Goal: Information Seeking & Learning: Learn about a topic

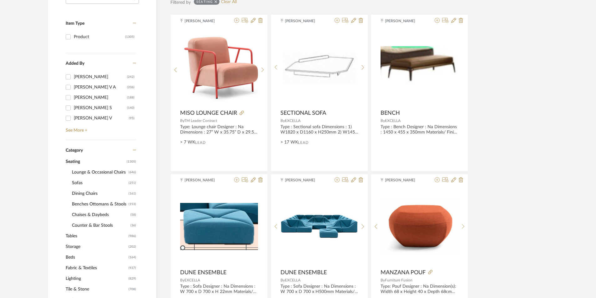
scroll to position [188, 0]
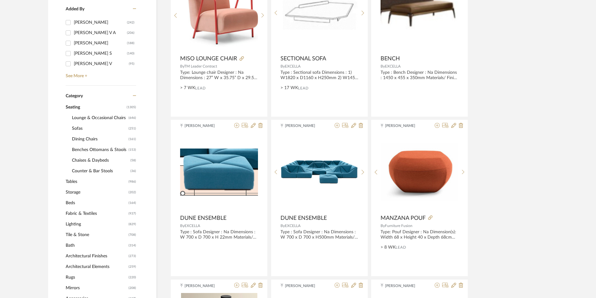
click at [80, 182] on span "Tables" at bounding box center [96, 181] width 61 height 11
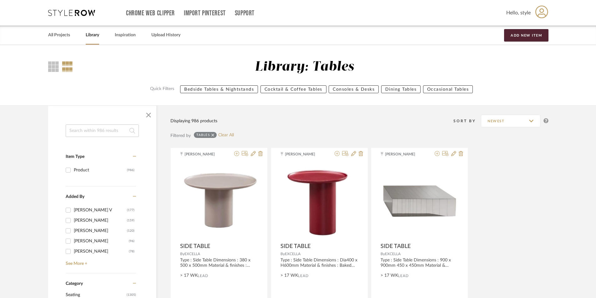
click at [109, 135] on input at bounding box center [102, 130] width 73 height 13
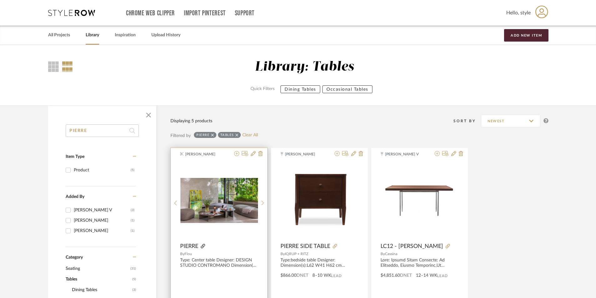
type input "PIERRE"
click at [204, 245] on icon at bounding box center [203, 246] width 4 height 4
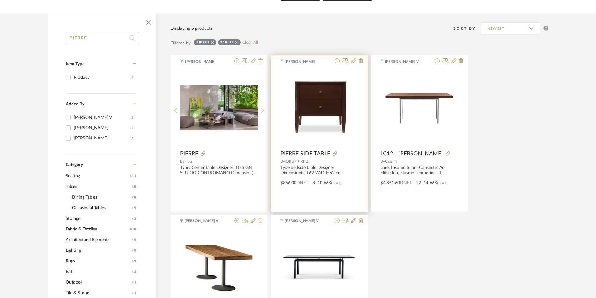
scroll to position [94, 0]
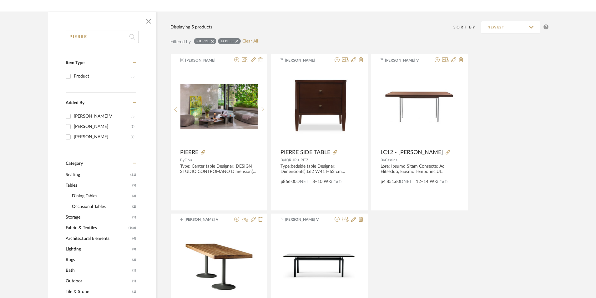
click at [74, 187] on span "Tables" at bounding box center [98, 185] width 65 height 11
click at [213, 42] on icon at bounding box center [212, 41] width 3 height 4
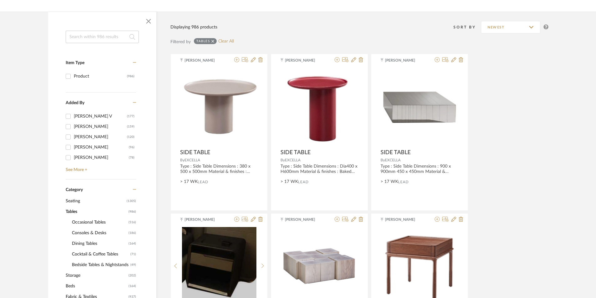
click at [93, 222] on span "Occasional Tables" at bounding box center [99, 222] width 55 height 11
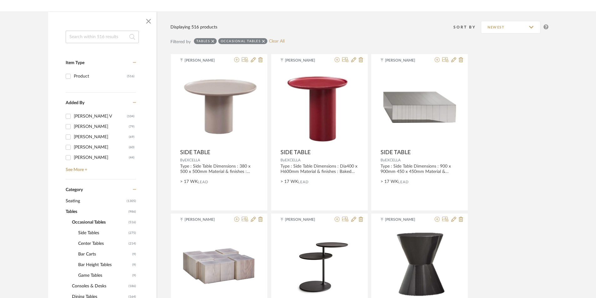
click at [87, 233] on span "Side Tables" at bounding box center [102, 233] width 49 height 11
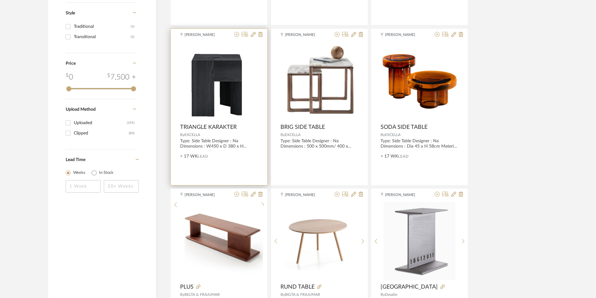
scroll to position [1000, 0]
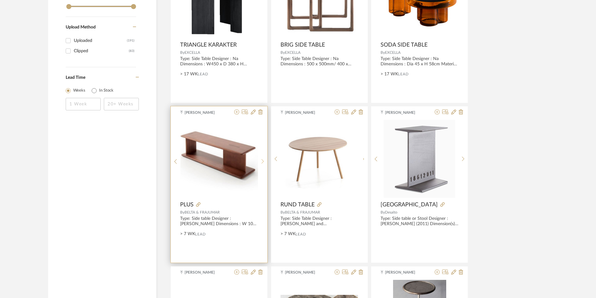
click at [259, 162] on sr-next-btn at bounding box center [263, 161] width 10 height 5
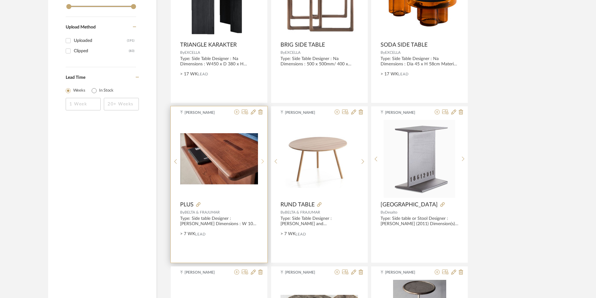
click at [259, 162] on sr-next-btn at bounding box center [263, 161] width 10 height 5
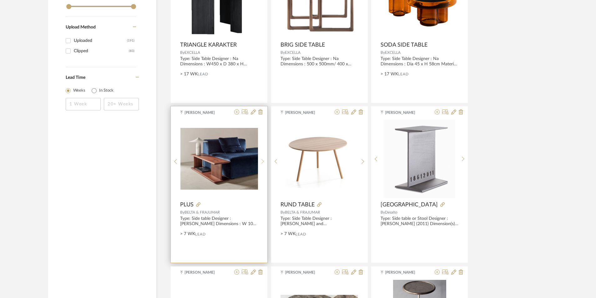
click at [259, 162] on sr-next-btn at bounding box center [263, 161] width 10 height 5
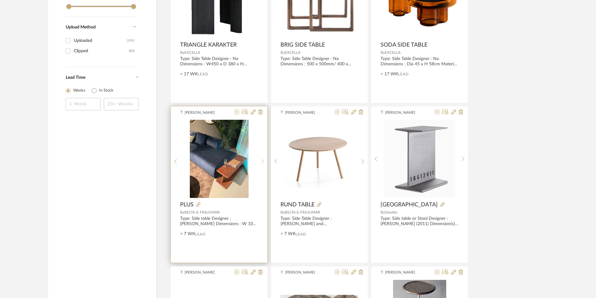
click at [259, 162] on sr-next-btn at bounding box center [263, 161] width 10 height 5
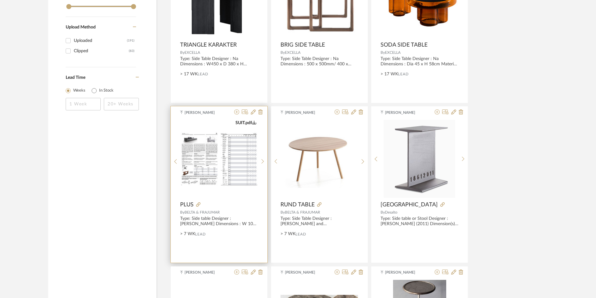
click at [239, 162] on img "4" at bounding box center [219, 159] width 78 height 55
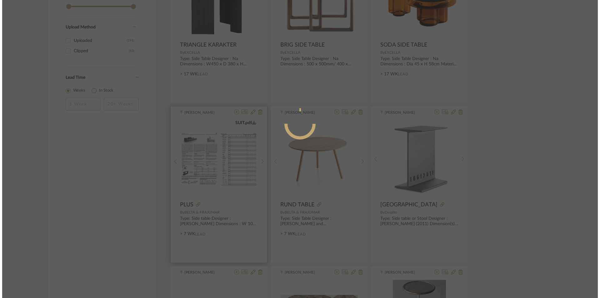
scroll to position [0, 0]
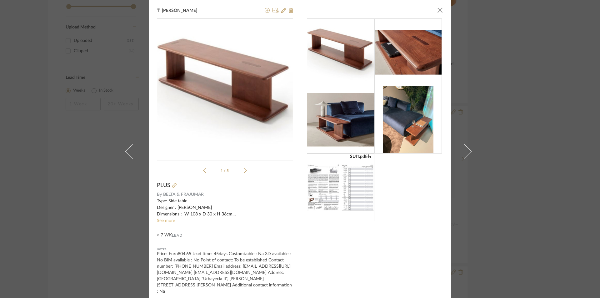
click at [168, 220] on link "See more" at bounding box center [166, 221] width 18 height 4
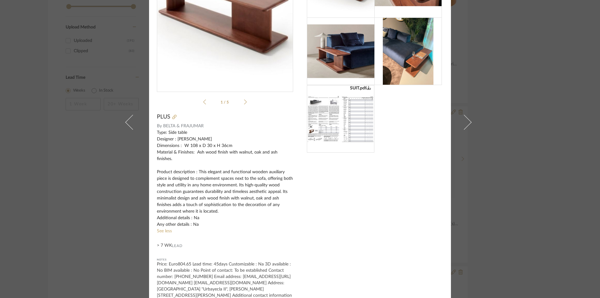
scroll to position [70, 0]
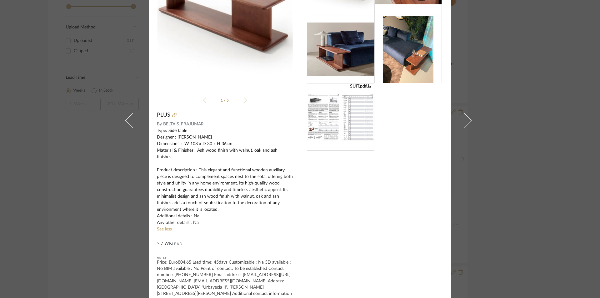
click at [490, 193] on div "Tehseen Mukadam × SUIT.pdf SUIT.pdf 1 / 5 PLUS By BELTA & FRAJUMAR Type: Side t…" at bounding box center [300, 149] width 600 height 298
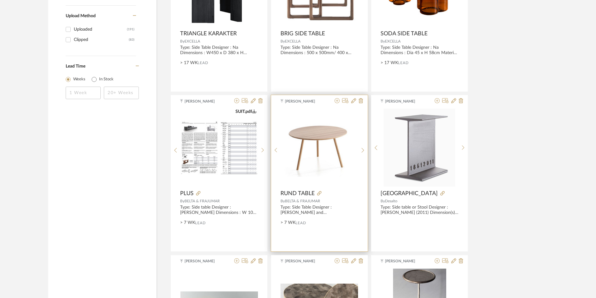
scroll to position [1094, 0]
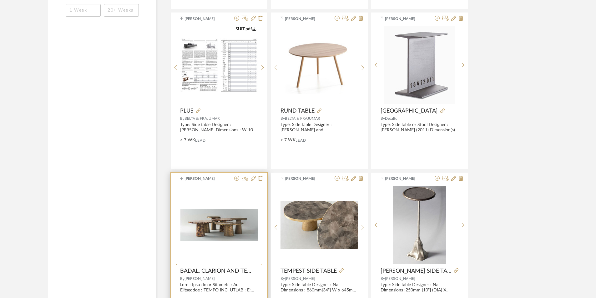
click at [264, 264] on sr-next-btn at bounding box center [263, 266] width 10 height 5
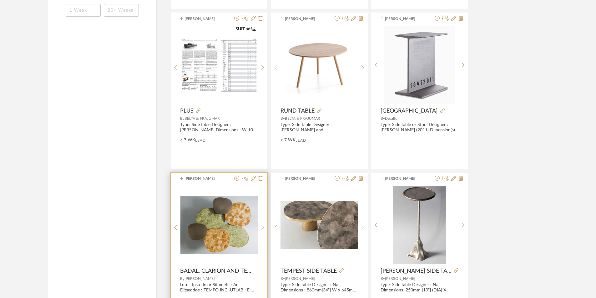
click at [264, 226] on sr-next-btn at bounding box center [263, 227] width 10 height 5
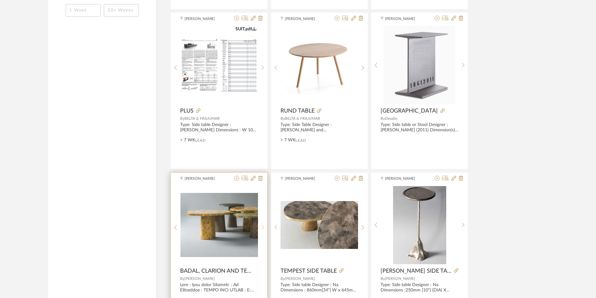
click at [264, 226] on sr-next-btn at bounding box center [263, 227] width 10 height 5
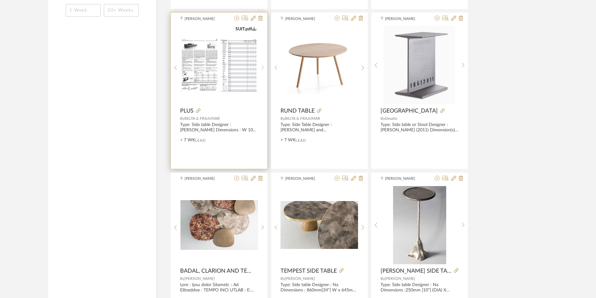
click at [263, 66] on icon at bounding box center [262, 67] width 3 height 5
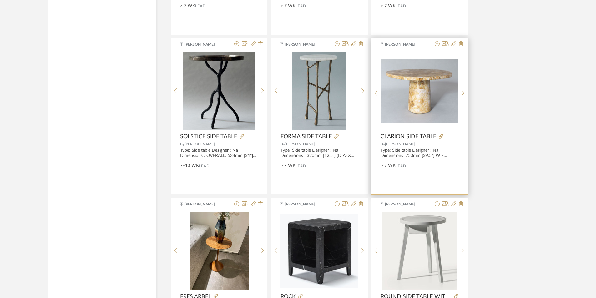
scroll to position [1407, 0]
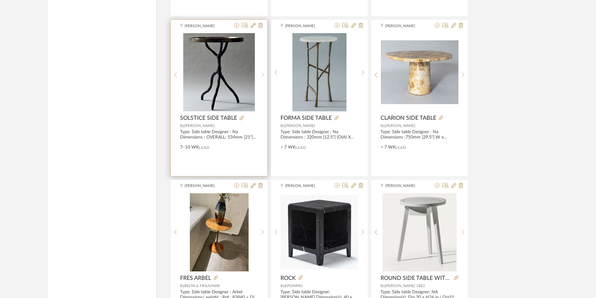
click at [261, 76] on icon at bounding box center [262, 74] width 3 height 5
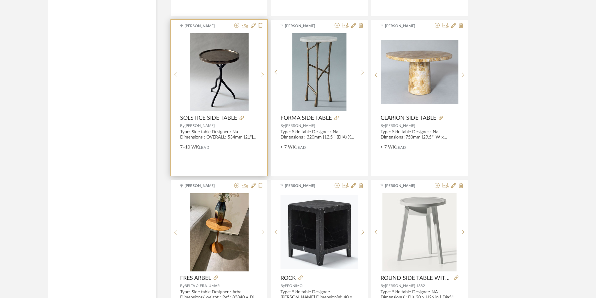
click at [261, 76] on icon at bounding box center [262, 74] width 3 height 5
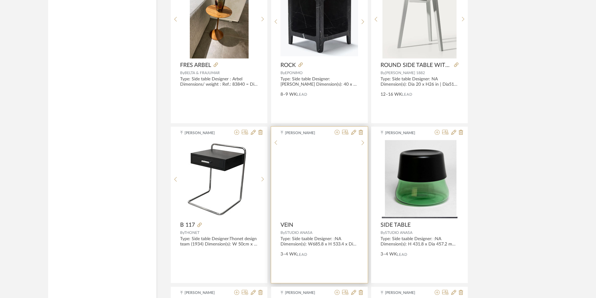
scroll to position [1626, 0]
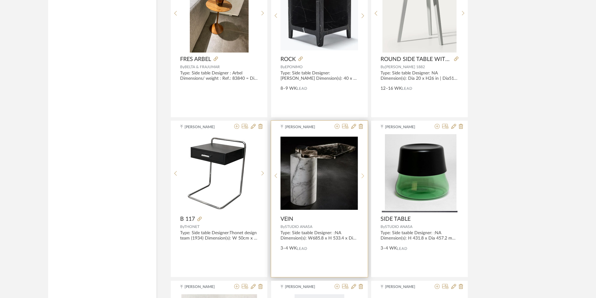
click at [362, 178] on icon at bounding box center [362, 175] width 3 height 5
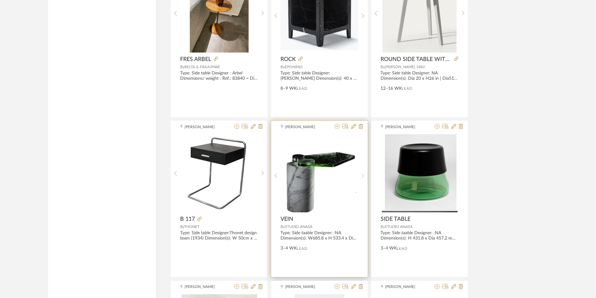
click at [362, 178] on icon at bounding box center [362, 175] width 3 height 5
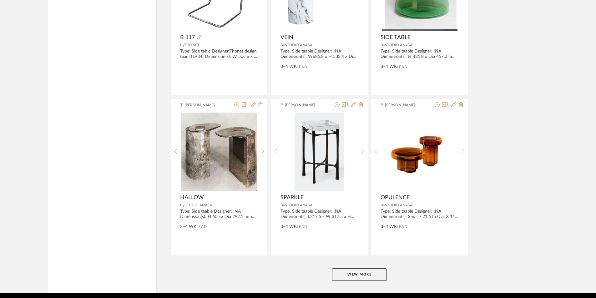
scroll to position [1813, 0]
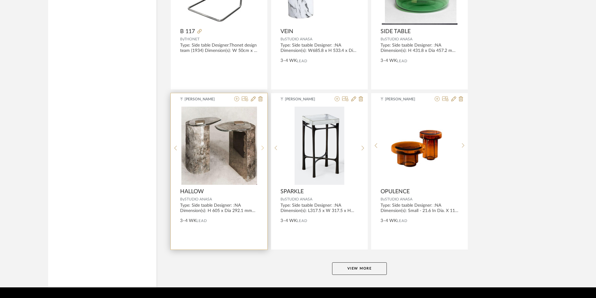
click at [265, 149] on div at bounding box center [263, 148] width 10 height 83
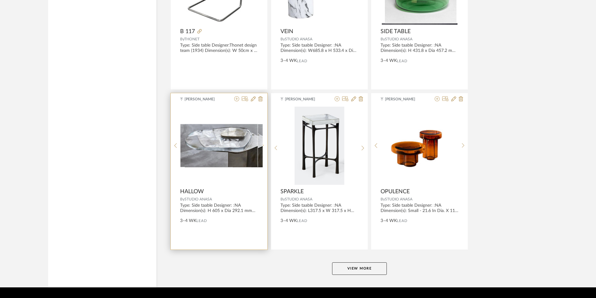
click at [265, 148] on sr-next-btn at bounding box center [263, 145] width 10 height 5
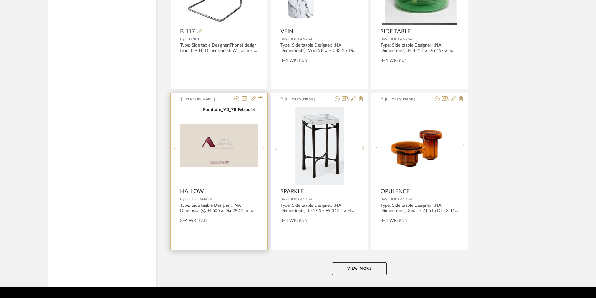
click at [265, 149] on sr-next-btn at bounding box center [263, 147] width 10 height 5
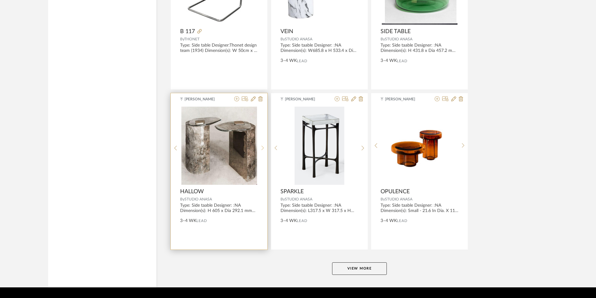
click at [265, 149] on sr-next-btn at bounding box center [263, 147] width 10 height 5
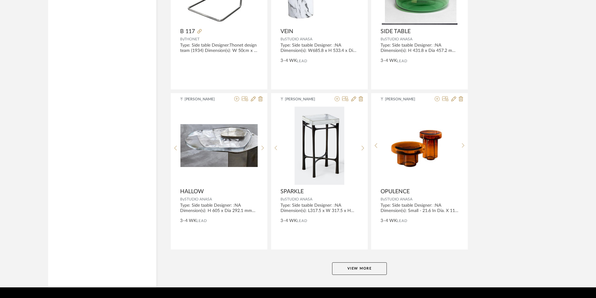
click at [352, 270] on button "View More" at bounding box center [359, 268] width 55 height 13
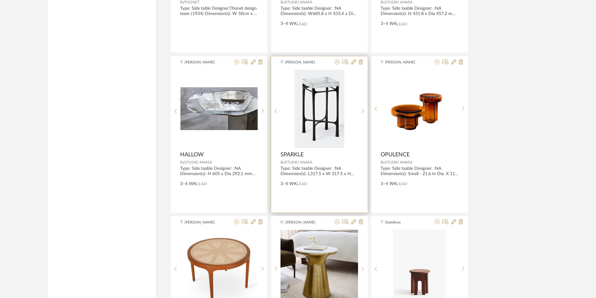
scroll to position [1938, 0]
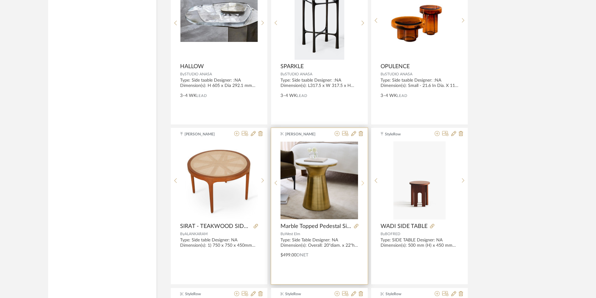
click at [360, 183] on sr-next-btn at bounding box center [363, 182] width 10 height 5
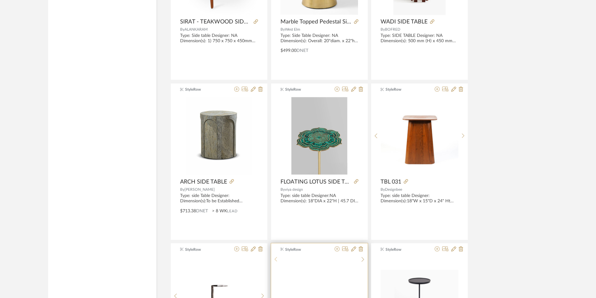
scroll to position [2282, 0]
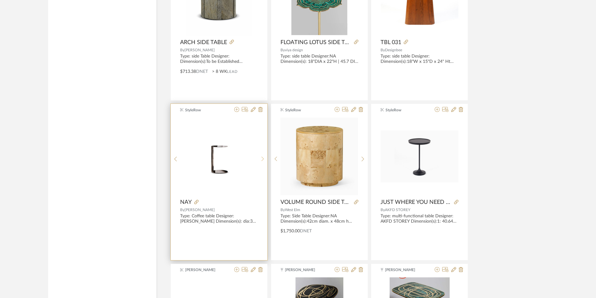
click at [265, 156] on sr-next-btn at bounding box center [263, 158] width 10 height 5
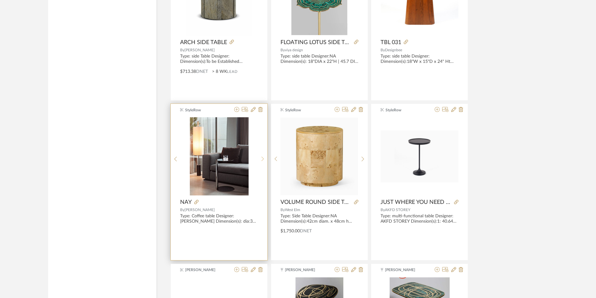
click at [265, 155] on div at bounding box center [263, 158] width 10 height 83
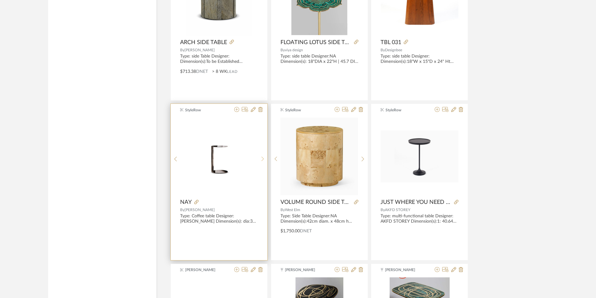
click at [265, 155] on div at bounding box center [263, 158] width 10 height 83
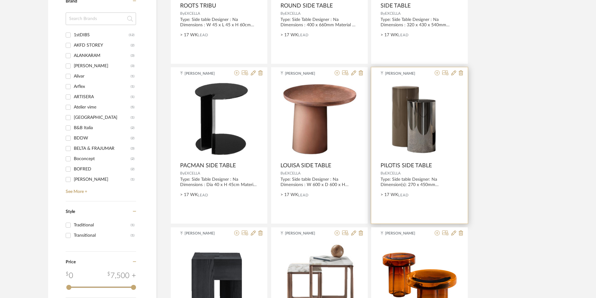
scroll to position [719, 0]
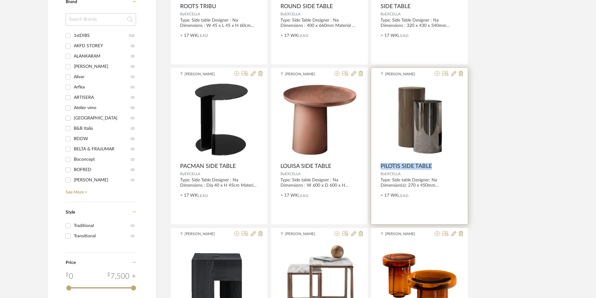
drag, startPoint x: 379, startPoint y: 165, endPoint x: 434, endPoint y: 168, distance: 55.4
click at [434, 168] on product-name "PILOTIS SIDE TABLE" at bounding box center [419, 166] width 97 height 7
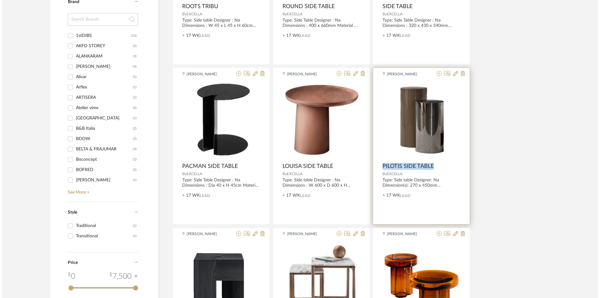
scroll to position [0, 0]
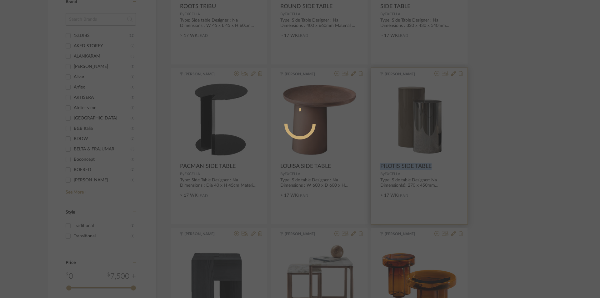
copy span "PILOTIS SIDE TABLE"
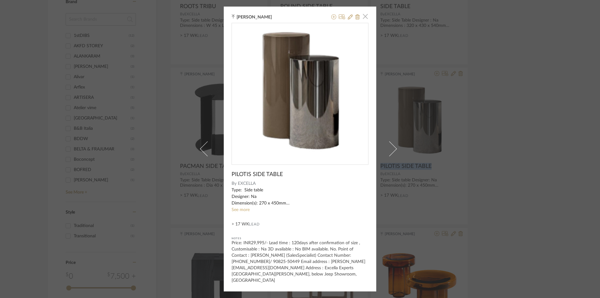
click at [362, 20] on span "button" at bounding box center [365, 16] width 13 height 13
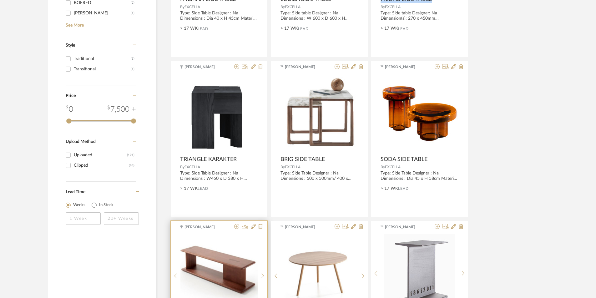
scroll to position [949, 0]
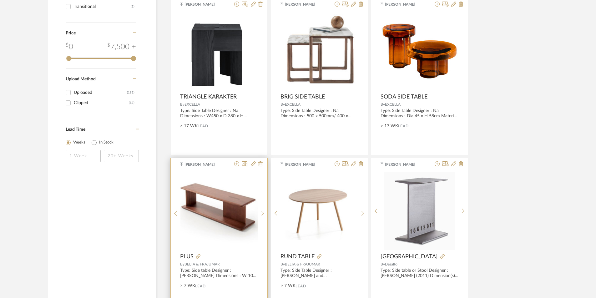
click at [239, 209] on img "0" at bounding box center [219, 210] width 78 height 71
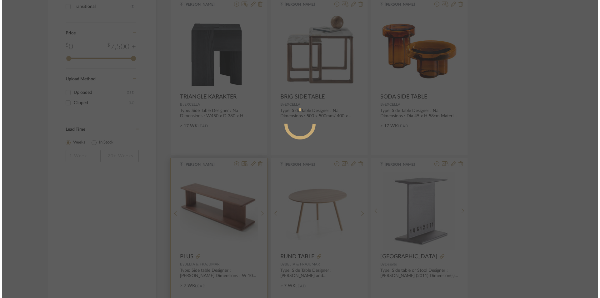
scroll to position [0, 0]
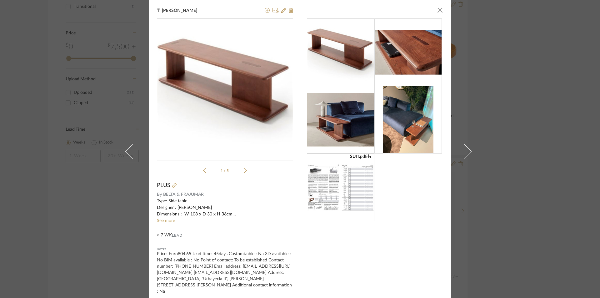
click at [169, 221] on link "See more" at bounding box center [166, 221] width 18 height 4
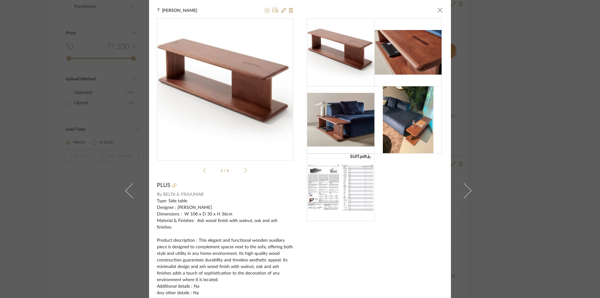
click at [172, 188] on fa-icon at bounding box center [174, 186] width 4 height 4
click at [512, 163] on div "Tehseen Mukadam × SUIT.pdf SUIT.pdf 1 / 5 PLUS By BELTA & FRAJUMAR Type: Side t…" at bounding box center [300, 149] width 600 height 298
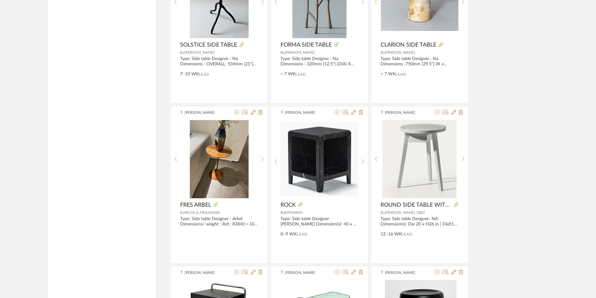
scroll to position [1605, 0]
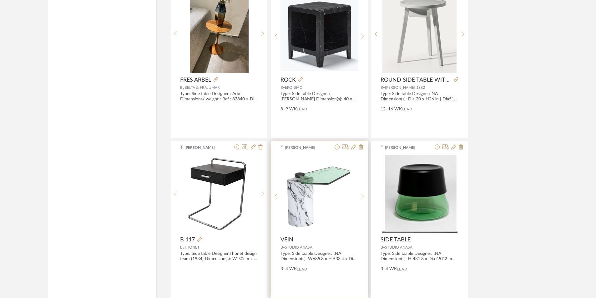
click at [364, 194] on icon at bounding box center [362, 196] width 3 height 5
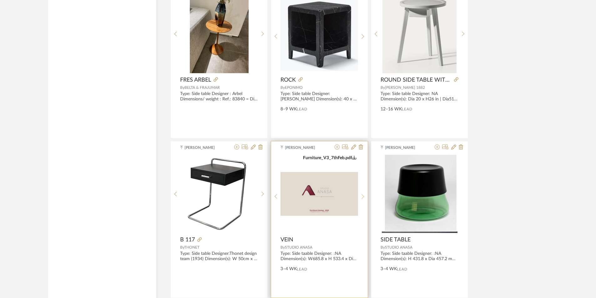
click at [364, 194] on icon at bounding box center [362, 196] width 3 height 5
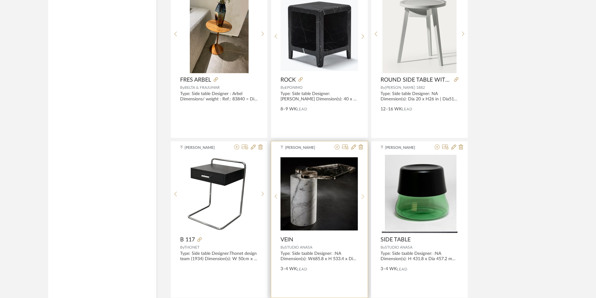
click at [364, 194] on icon at bounding box center [362, 196] width 3 height 5
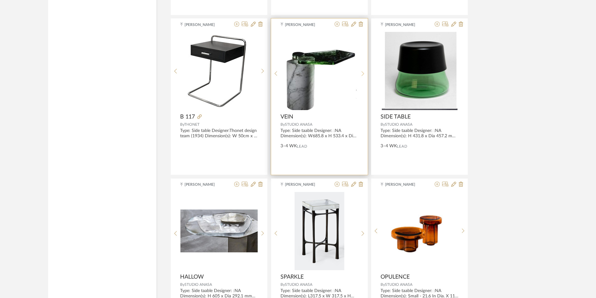
scroll to position [1793, 0]
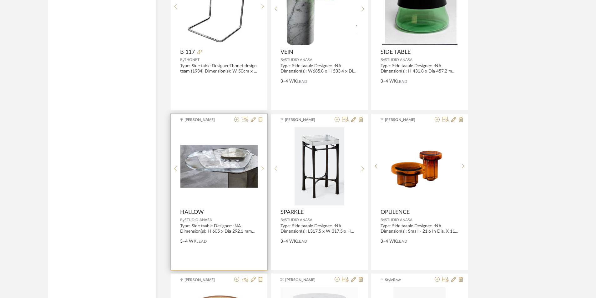
click at [264, 169] on sr-next-btn at bounding box center [263, 168] width 10 height 5
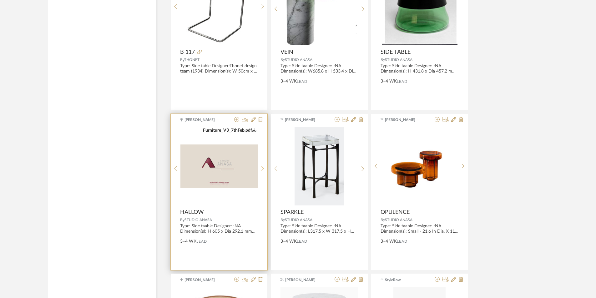
click at [264, 169] on sr-next-btn at bounding box center [263, 168] width 10 height 5
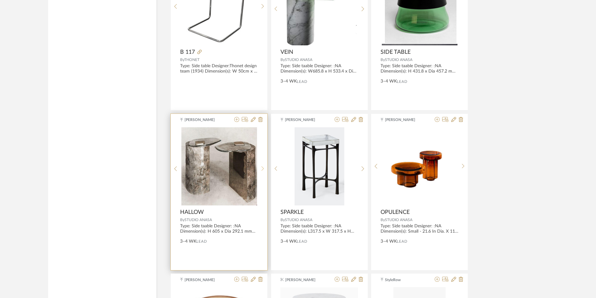
click at [264, 169] on sr-next-btn at bounding box center [263, 168] width 10 height 5
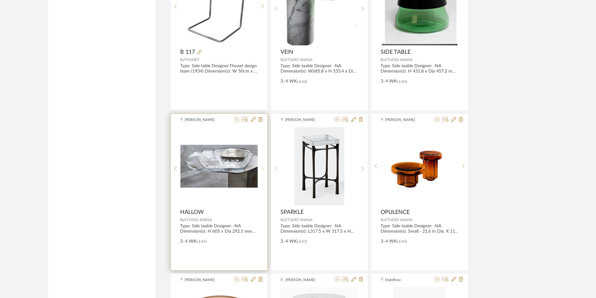
click at [264, 169] on sr-next-btn at bounding box center [263, 168] width 10 height 5
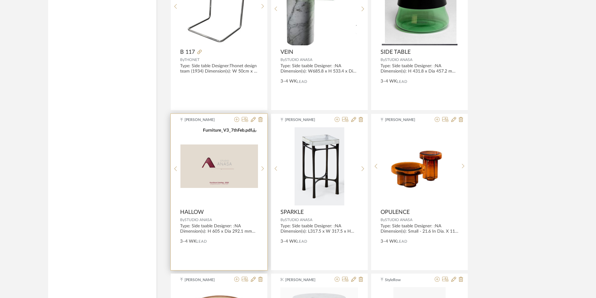
click at [211, 174] on img "2" at bounding box center [219, 166] width 78 height 44
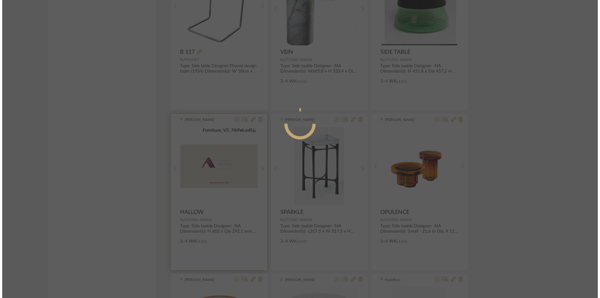
scroll to position [0, 0]
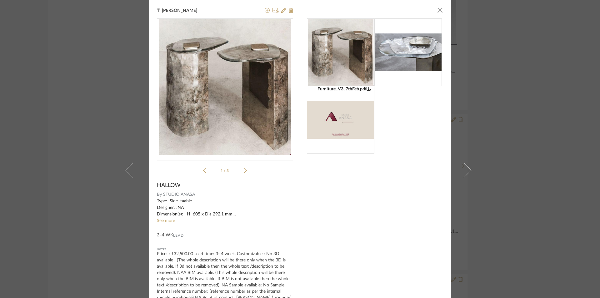
click at [160, 223] on sr-see-more-text "Type: Side taable Designer: :NA Dimension(s): H 605 x Dia 292.1 mm Material/Fin…" at bounding box center [225, 211] width 136 height 26
click at [165, 220] on link "See more" at bounding box center [166, 221] width 18 height 4
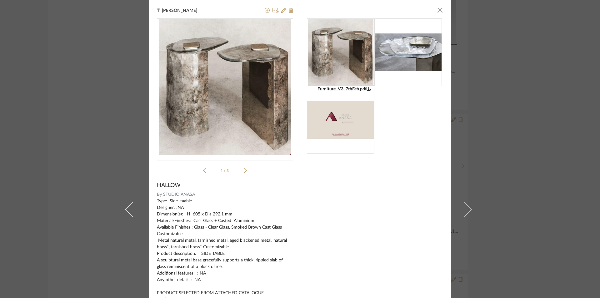
click at [523, 153] on div "Tehseen Mukadam × Furniture_V3_7thFeb.pdf Furniture_V3_7thFeb.pdf 1 / 3 HALLOW …" at bounding box center [300, 149] width 600 height 298
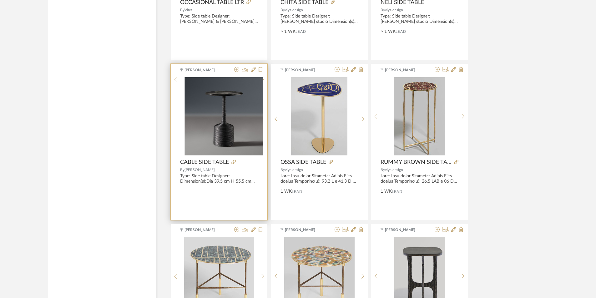
scroll to position [2637, 0]
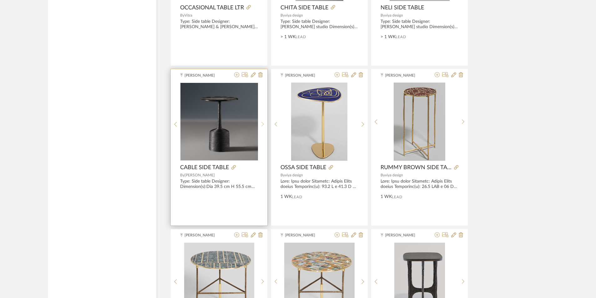
click at [263, 122] on icon at bounding box center [262, 124] width 3 height 5
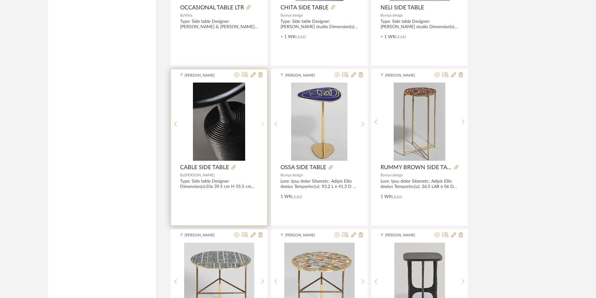
click at [263, 122] on icon at bounding box center [262, 124] width 3 height 5
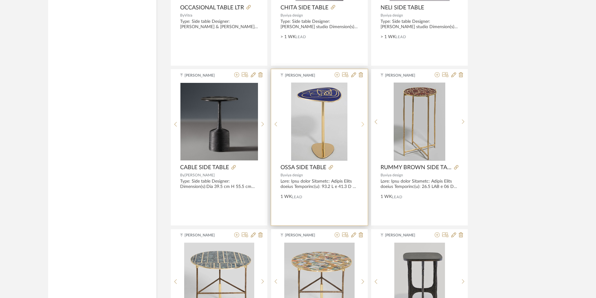
click at [363, 125] on icon at bounding box center [362, 124] width 3 height 5
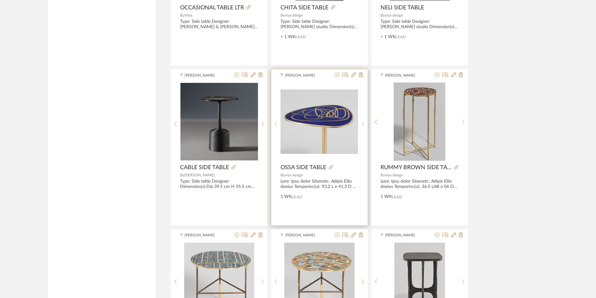
click at [363, 125] on icon at bounding box center [362, 124] width 3 height 5
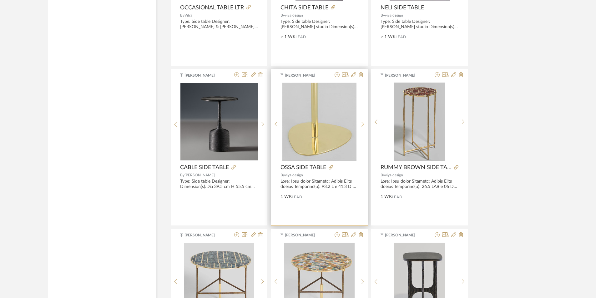
click at [363, 125] on icon at bounding box center [362, 124] width 3 height 5
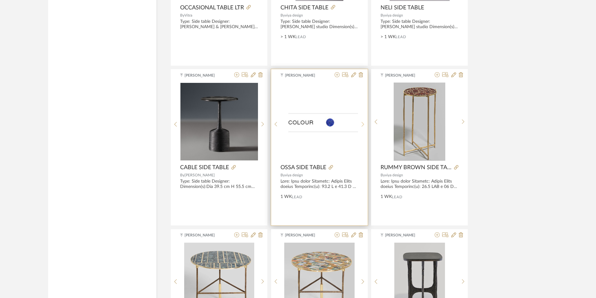
click at [363, 125] on icon at bounding box center [362, 124] width 3 height 5
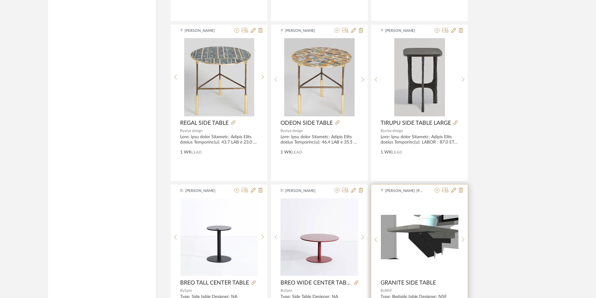
scroll to position [2918, 0]
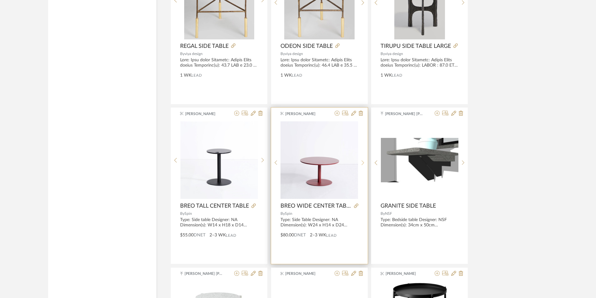
click at [362, 163] on div at bounding box center [363, 162] width 10 height 83
click at [362, 163] on icon at bounding box center [362, 162] width 3 height 5
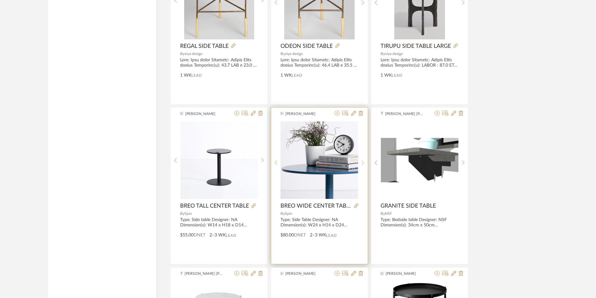
click at [362, 163] on icon at bounding box center [362, 162] width 3 height 5
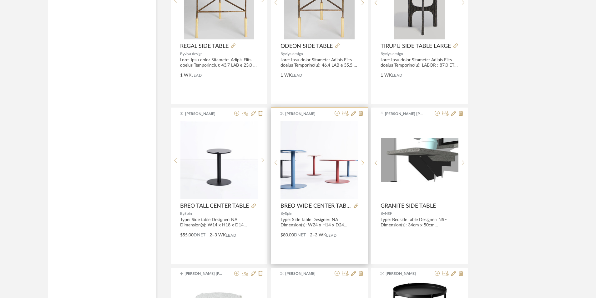
click at [362, 163] on icon at bounding box center [362, 162] width 3 height 5
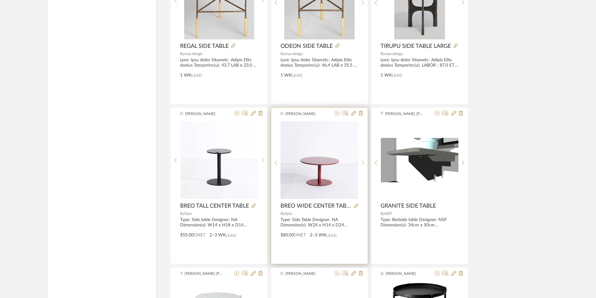
click at [362, 163] on icon at bounding box center [362, 162] width 3 height 5
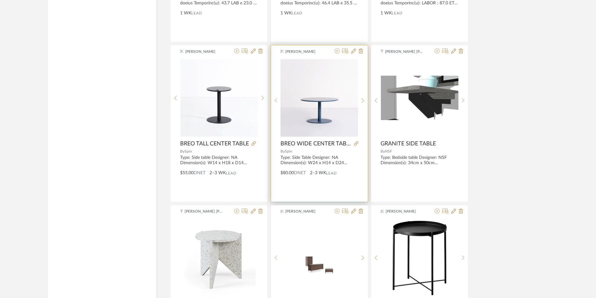
scroll to position [2981, 0]
click at [358, 143] on icon at bounding box center [356, 143] width 4 height 4
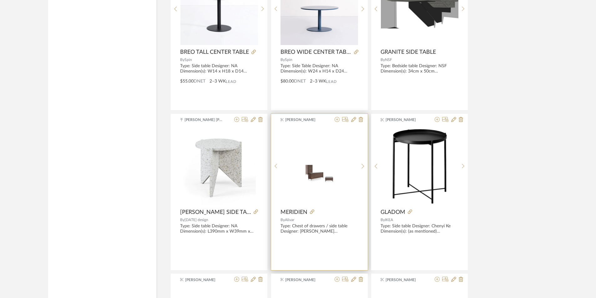
scroll to position [3137, 0]
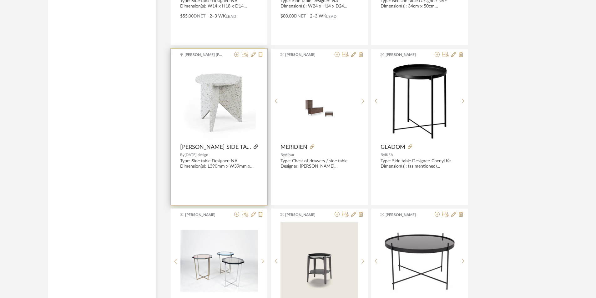
click at [254, 146] on icon at bounding box center [256, 146] width 4 height 4
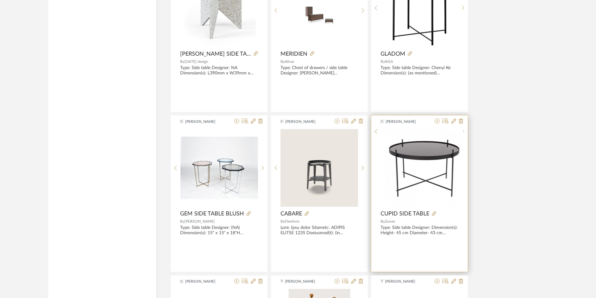
scroll to position [3231, 0]
click at [462, 173] on div at bounding box center [463, 169] width 10 height 83
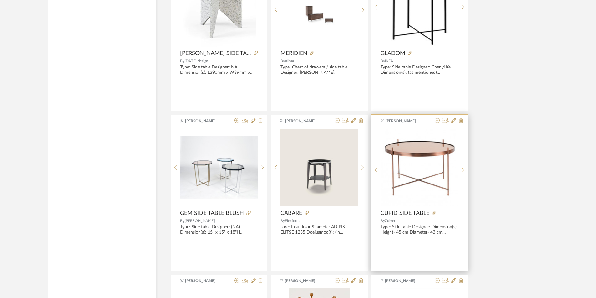
click at [462, 173] on div at bounding box center [463, 169] width 10 height 83
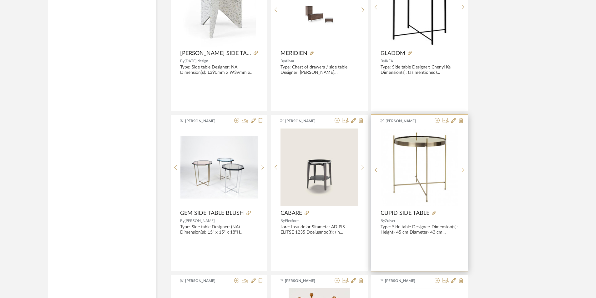
click at [462, 173] on div at bounding box center [463, 169] width 10 height 83
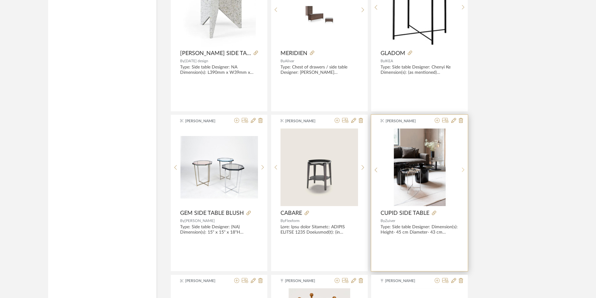
click at [462, 173] on div at bounding box center [463, 169] width 10 height 83
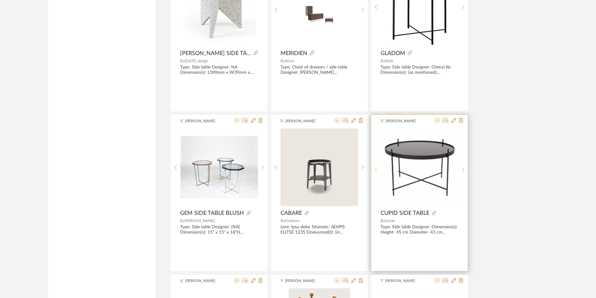
click at [379, 170] on sr-prev-btn at bounding box center [376, 169] width 10 height 5
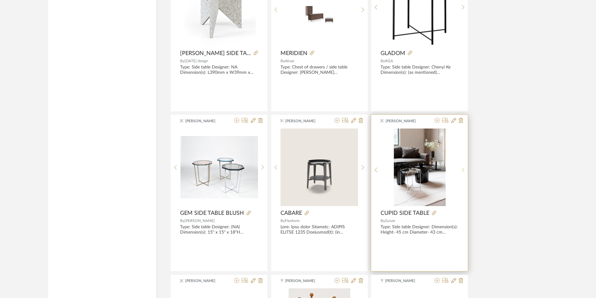
click at [463, 170] on icon at bounding box center [463, 169] width 3 height 5
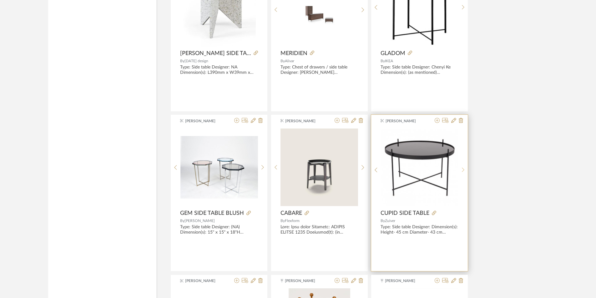
click at [463, 170] on icon at bounding box center [463, 169] width 3 height 5
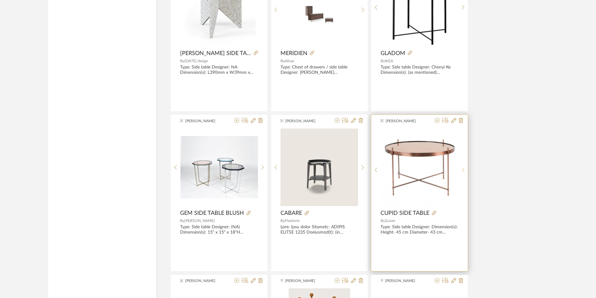
click at [463, 170] on icon at bounding box center [463, 169] width 3 height 5
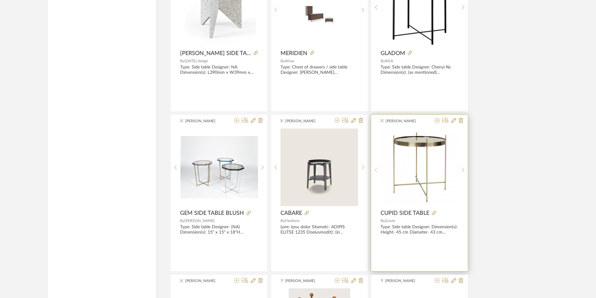
click at [376, 169] on icon at bounding box center [376, 169] width 3 height 5
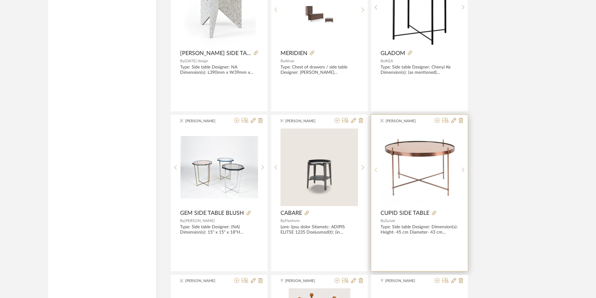
click at [376, 169] on icon at bounding box center [376, 169] width 3 height 5
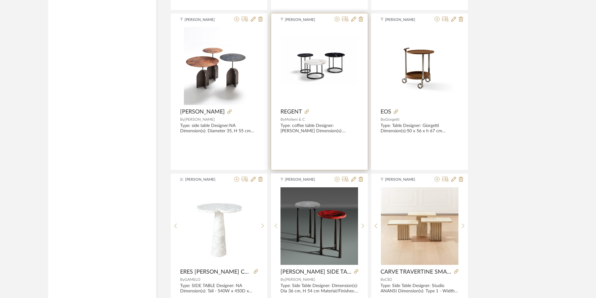
scroll to position [3731, 0]
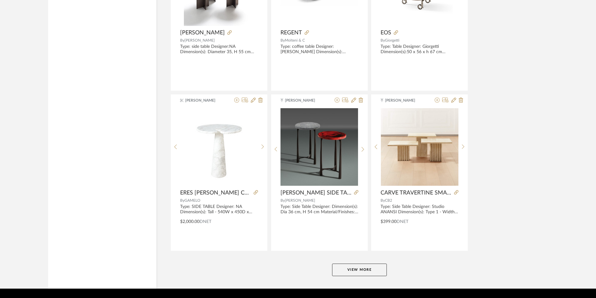
click at [357, 264] on button "View More" at bounding box center [359, 270] width 55 height 13
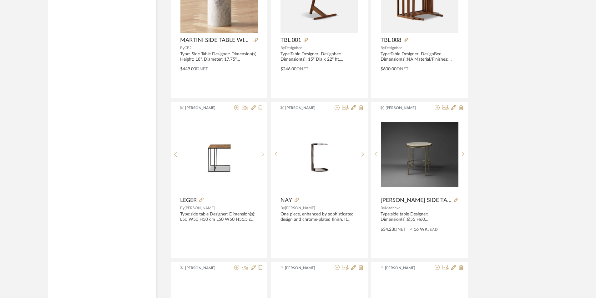
scroll to position [4044, 0]
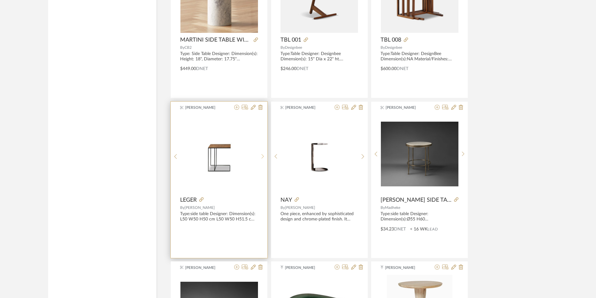
click at [263, 159] on div at bounding box center [263, 156] width 10 height 83
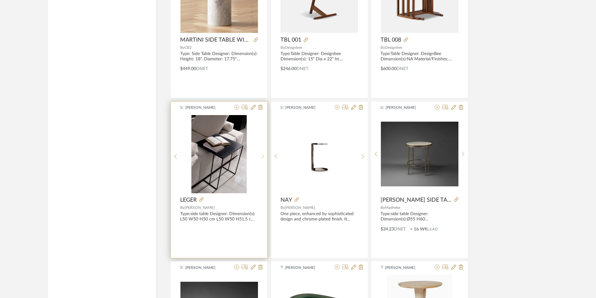
click at [263, 159] on div at bounding box center [263, 156] width 10 height 83
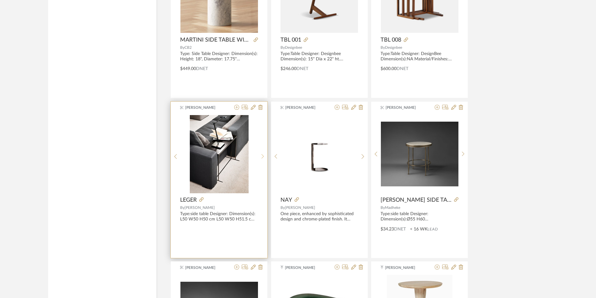
click at [263, 159] on div at bounding box center [263, 156] width 10 height 83
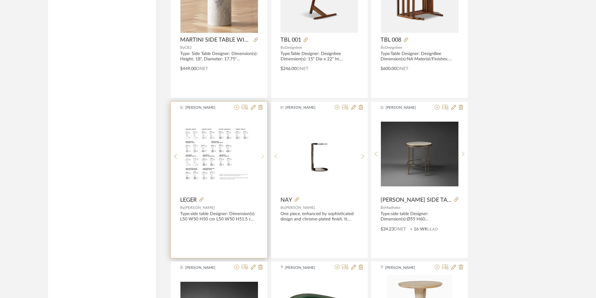
click at [263, 159] on div at bounding box center [263, 156] width 10 height 83
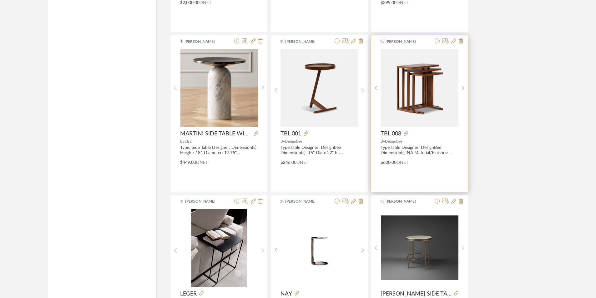
scroll to position [3887, 0]
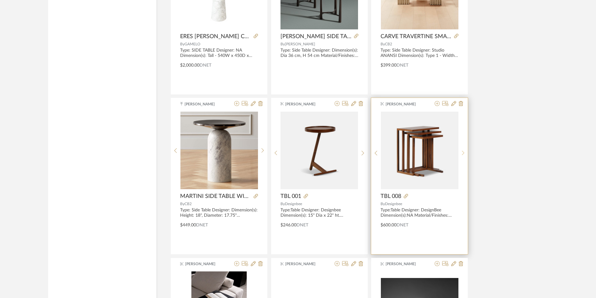
click at [461, 151] on sr-next-btn at bounding box center [463, 152] width 10 height 5
click at [425, 175] on img "0" at bounding box center [420, 151] width 78 height 78
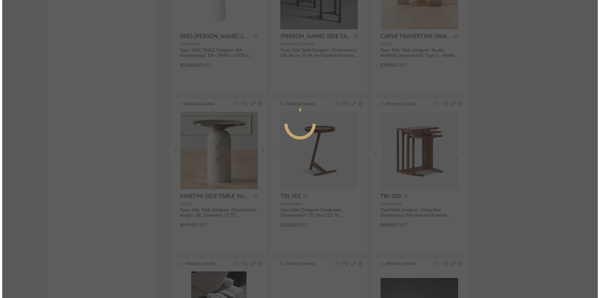
scroll to position [0, 0]
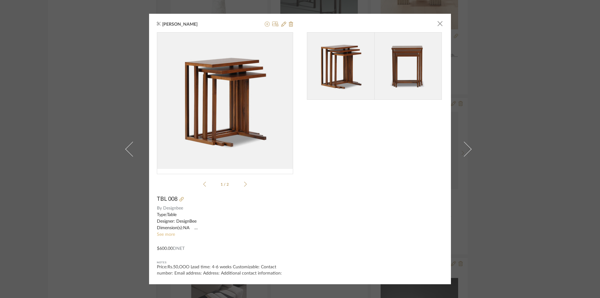
click at [169, 236] on link "See more" at bounding box center [166, 234] width 18 height 4
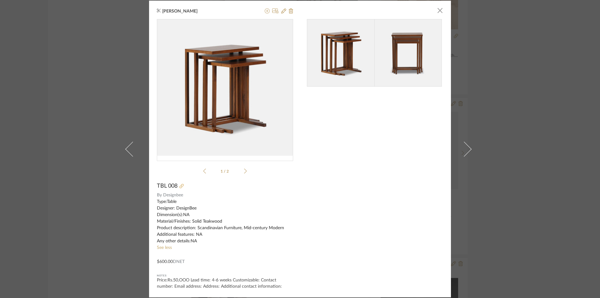
click at [181, 185] on icon at bounding box center [181, 186] width 4 height 4
click at [516, 186] on div "Nishi Shah × 1 / 2 TBL 008 By Designbee Type:Table Designer: DesignBee Dimensio…" at bounding box center [300, 149] width 600 height 298
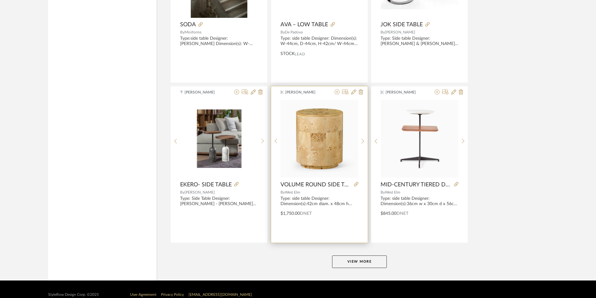
scroll to position [5669, 0]
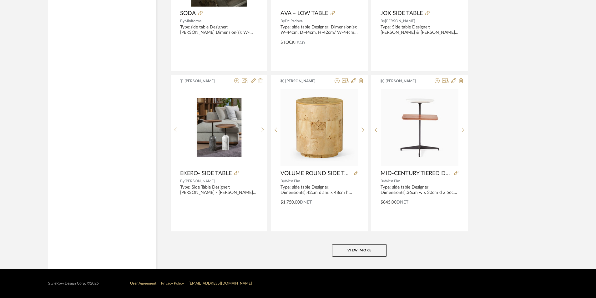
click at [356, 247] on button "View More" at bounding box center [359, 250] width 55 height 13
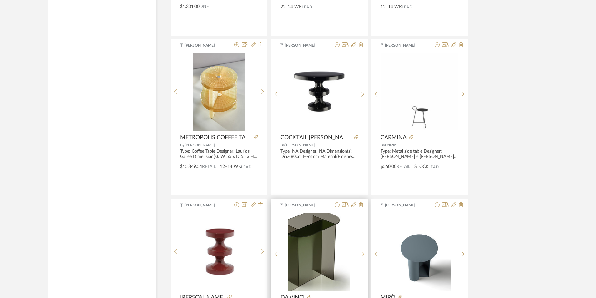
scroll to position [5294, 0]
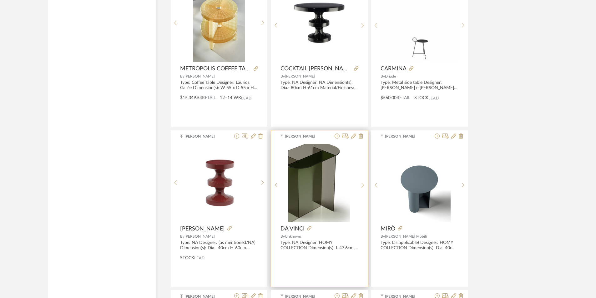
click at [362, 187] on icon at bounding box center [362, 185] width 3 height 5
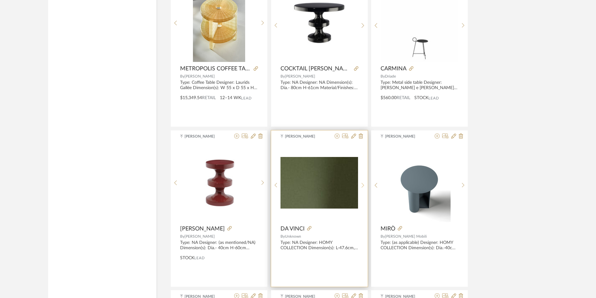
click at [362, 187] on icon at bounding box center [362, 185] width 3 height 5
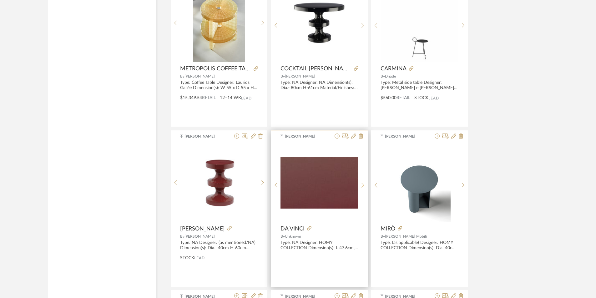
click at [362, 187] on icon at bounding box center [362, 185] width 3 height 5
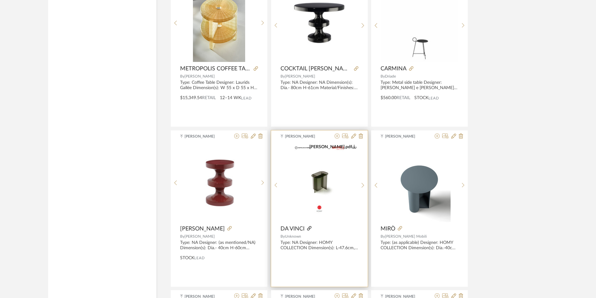
click at [309, 228] on icon at bounding box center [309, 228] width 4 height 4
drag, startPoint x: 281, startPoint y: 229, endPoint x: 301, endPoint y: 236, distance: 21.4
click at [301, 236] on div "Manasi Bhargava tavolino-da-vinci.pdf tavolino-da-vinci.pdf tavolino-da-vinci.p…" at bounding box center [319, 208] width 97 height 156
copy div "DA VINCI By Unknown"
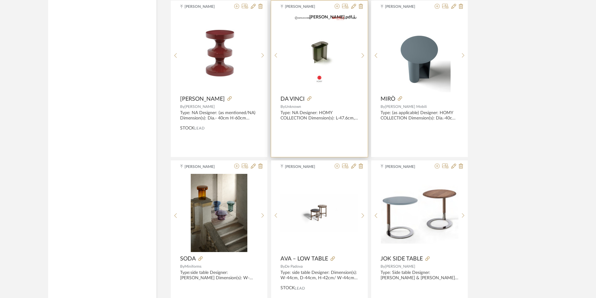
scroll to position [5513, 0]
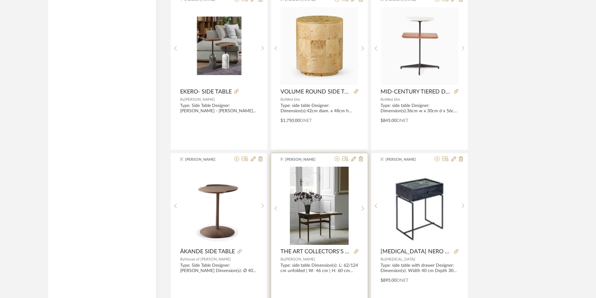
scroll to position [5794, 0]
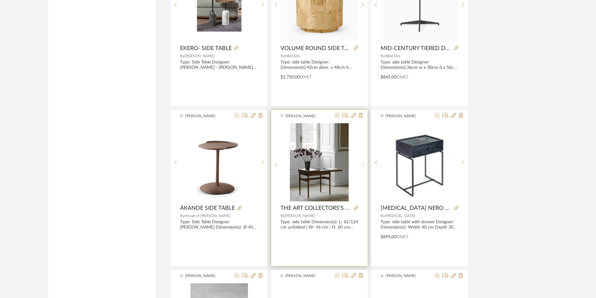
click at [361, 167] on sr-next-btn at bounding box center [363, 164] width 10 height 5
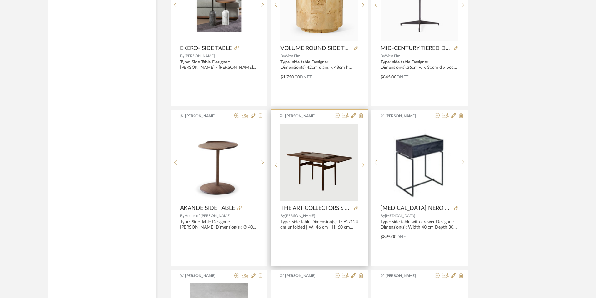
click at [361, 167] on sr-next-btn at bounding box center [363, 164] width 10 height 5
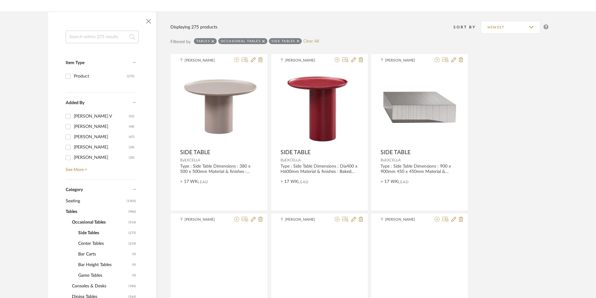
scroll to position [156, 0]
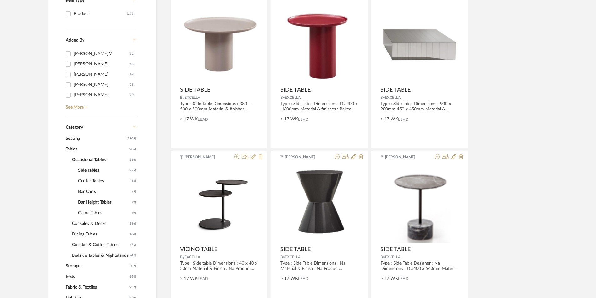
click at [75, 138] on span "Seating" at bounding box center [95, 138] width 59 height 11
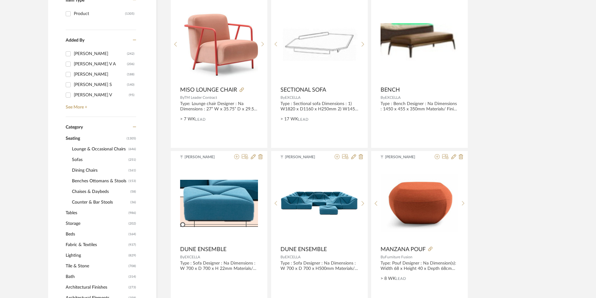
click at [78, 160] on span "Sofas" at bounding box center [99, 159] width 55 height 11
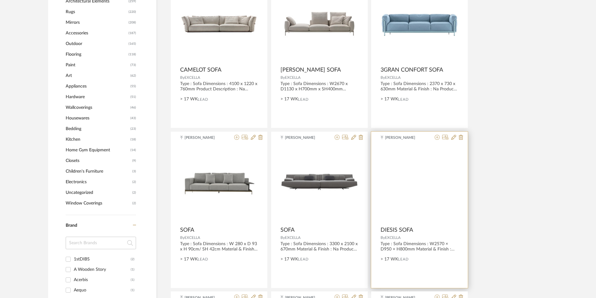
scroll to position [500, 0]
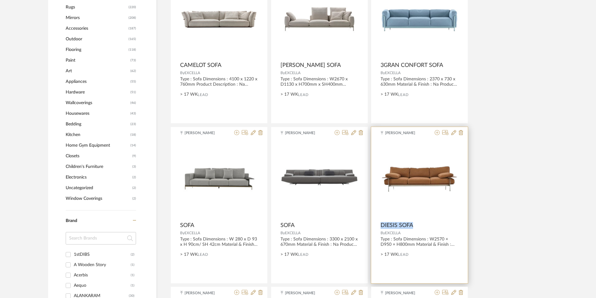
drag, startPoint x: 378, startPoint y: 223, endPoint x: 413, endPoint y: 223, distance: 34.7
click at [413, 223] on product-name "DIESIS SOFA" at bounding box center [419, 225] width 97 height 7
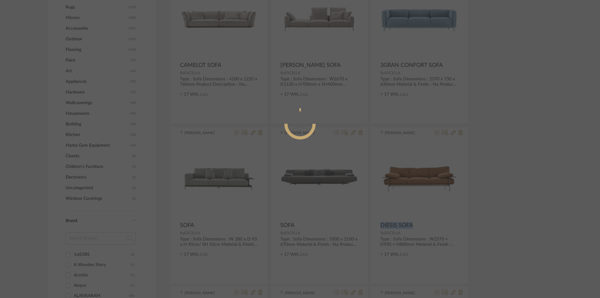
copy span "DIESIS SOFA"
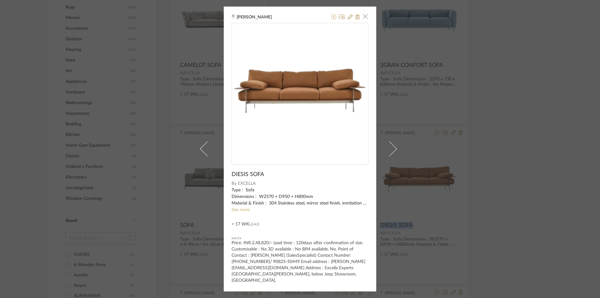
click at [362, 18] on span "button" at bounding box center [365, 16] width 13 height 13
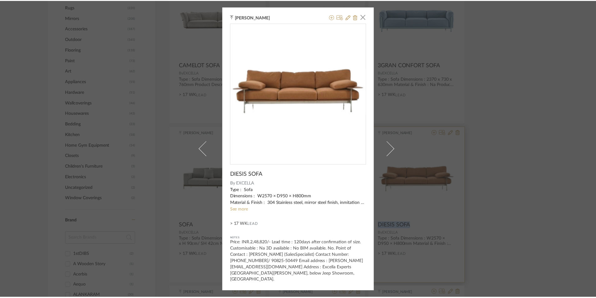
scroll to position [500, 0]
